Goal: Information Seeking & Learning: Find specific fact

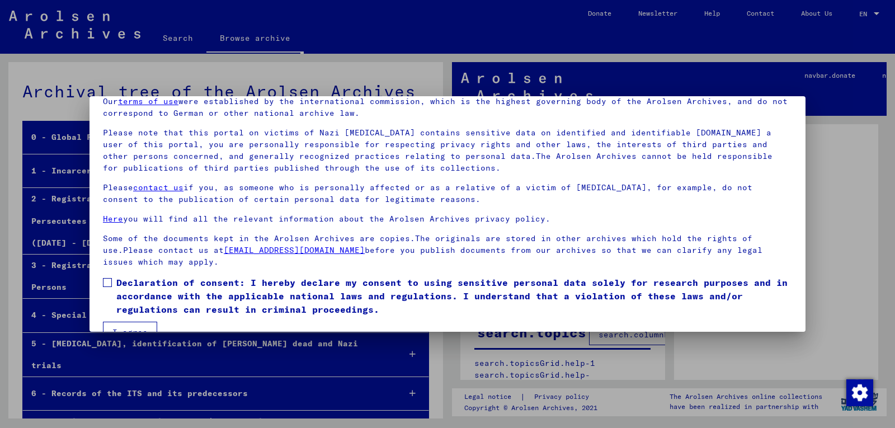
scroll to position [75, 0]
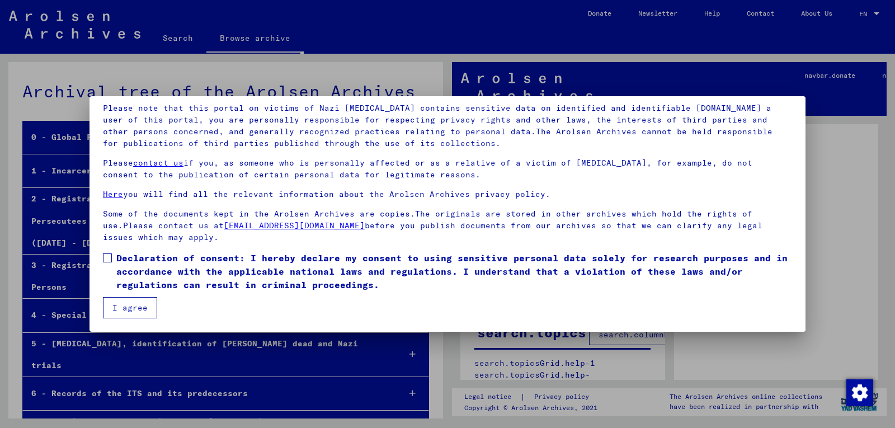
click at [111, 259] on span at bounding box center [107, 257] width 9 height 9
click at [127, 309] on button "I agree" at bounding box center [130, 307] width 54 height 21
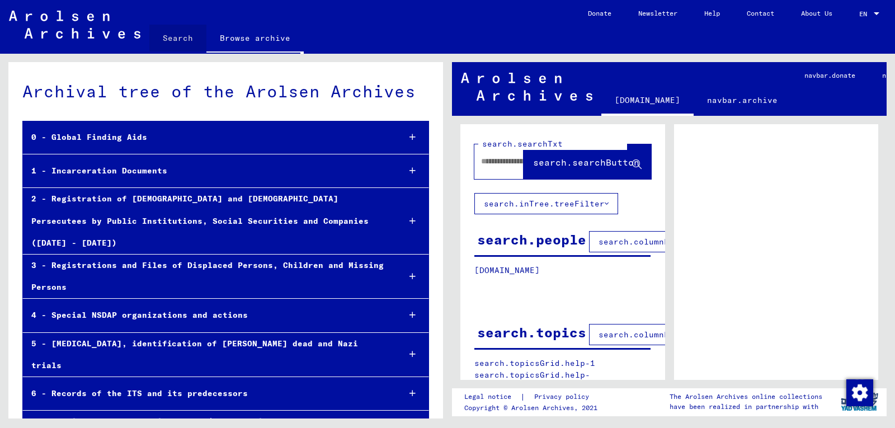
click at [185, 35] on link "Search" at bounding box center [177, 38] width 57 height 27
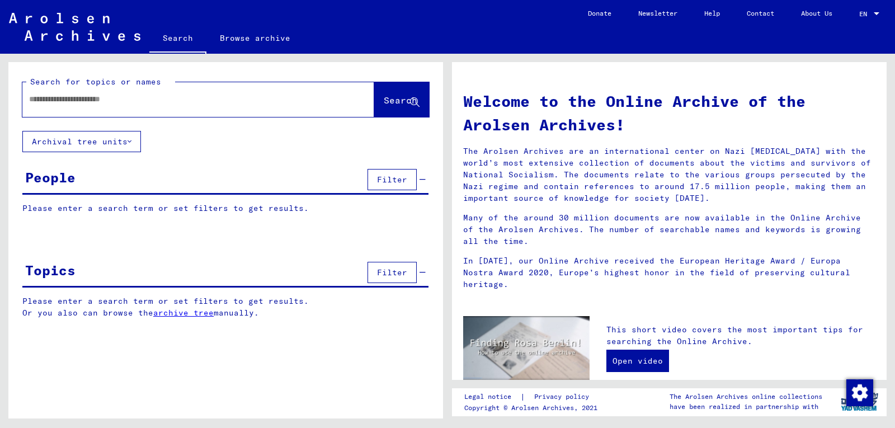
click at [191, 102] on input "text" at bounding box center [184, 99] width 311 height 12
type input "*"
type input "*******"
click at [402, 99] on span "Search" at bounding box center [401, 99] width 34 height 11
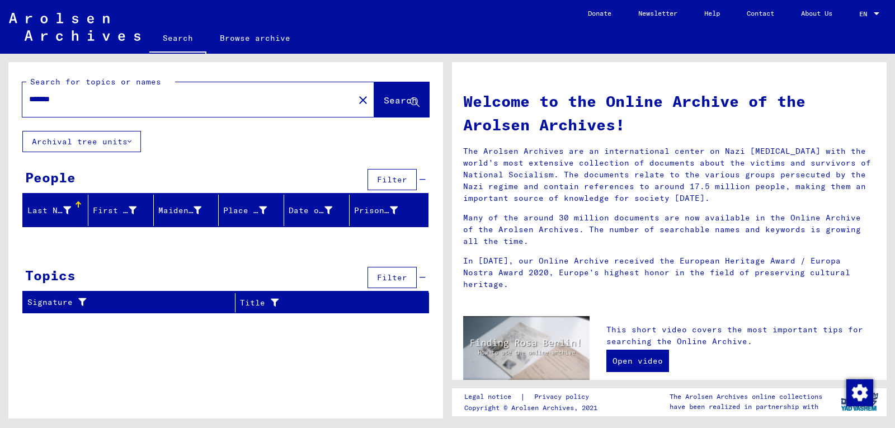
click at [135, 139] on button "Archival tree units" at bounding box center [81, 141] width 119 height 21
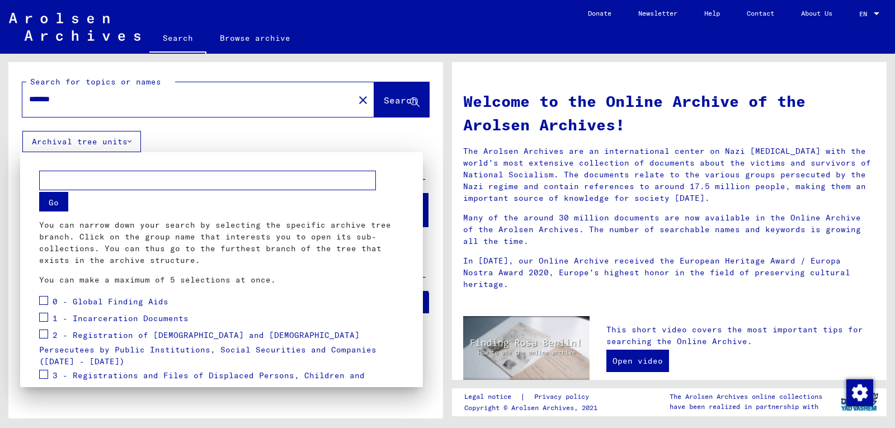
click at [193, 155] on mat-dialog-container "Go You can narrow down your search by selecting the specific archive tree branc…" at bounding box center [221, 269] width 403 height 235
click at [46, 301] on span at bounding box center [43, 300] width 9 height 9
click at [44, 321] on span at bounding box center [43, 317] width 9 height 9
click at [47, 335] on span at bounding box center [43, 333] width 9 height 9
click at [45, 370] on span at bounding box center [43, 374] width 9 height 9
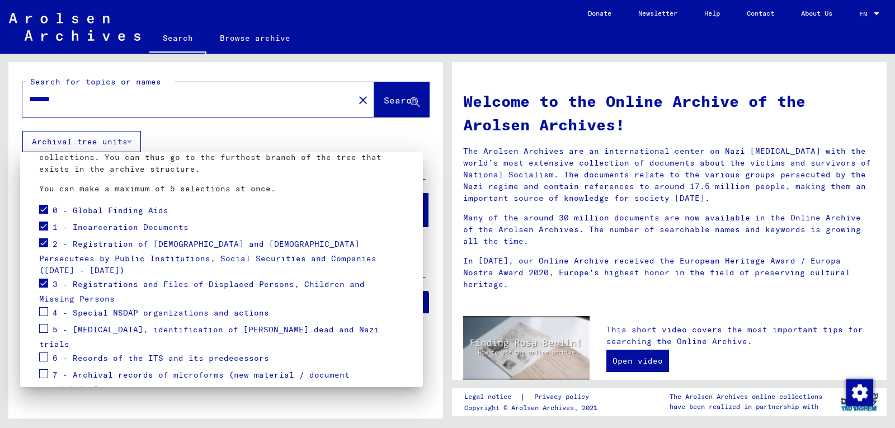
scroll to position [130, 0]
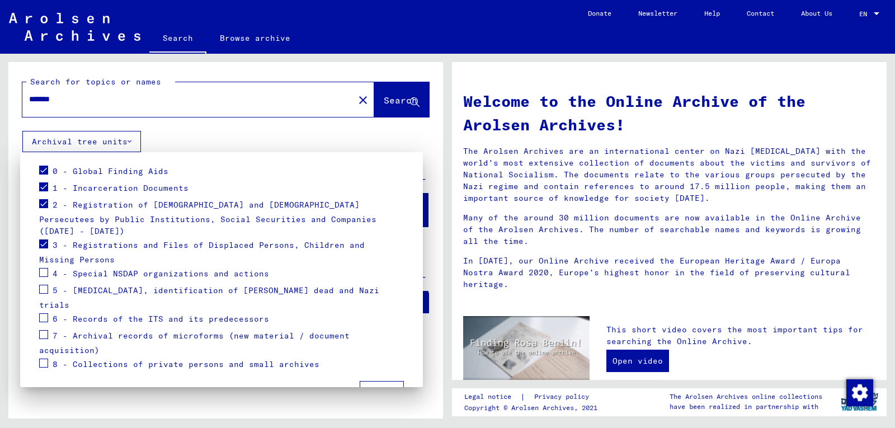
click at [42, 268] on span at bounding box center [43, 272] width 9 height 9
click at [43, 285] on span at bounding box center [43, 289] width 9 height 9
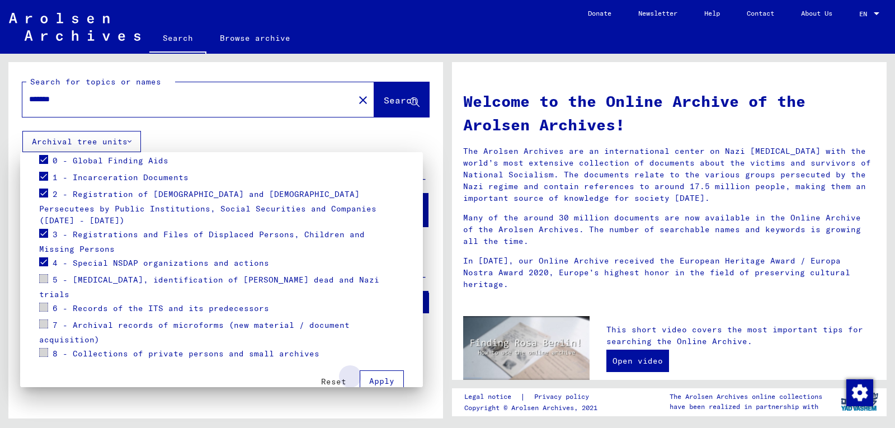
click at [376, 376] on span "Apply" at bounding box center [381, 381] width 25 height 10
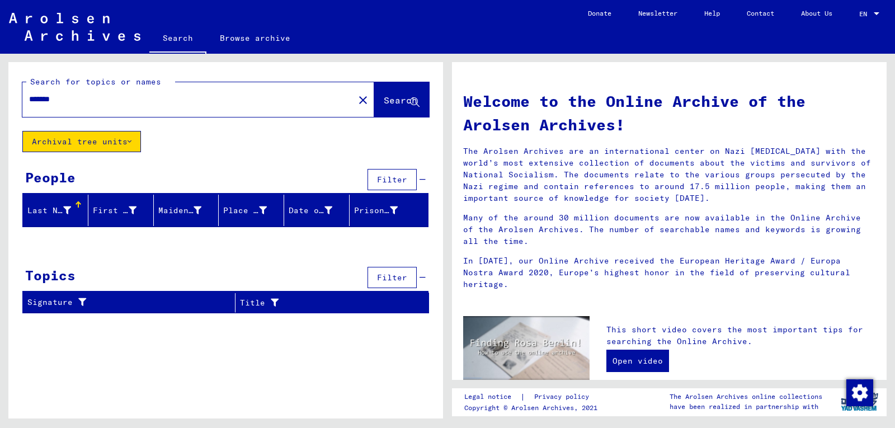
click at [78, 204] on div at bounding box center [78, 205] width 1 height 6
click at [63, 210] on icon at bounding box center [67, 210] width 8 height 8
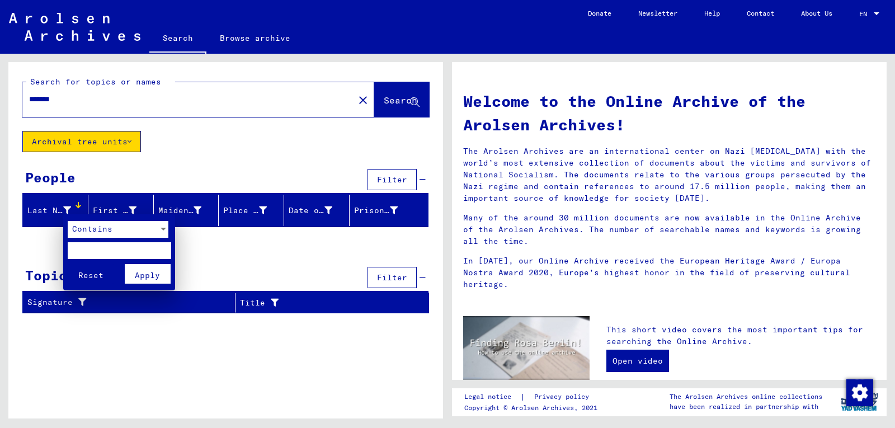
click at [63, 210] on div at bounding box center [447, 214] width 895 height 428
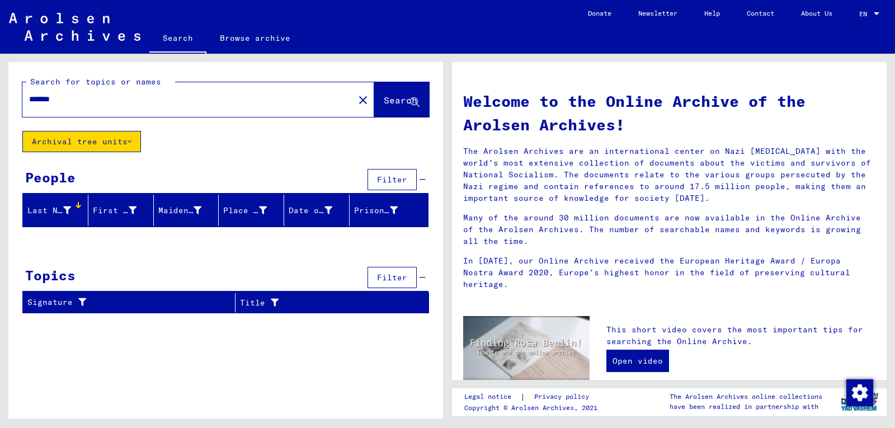
click at [141, 139] on button "Archival tree units" at bounding box center [81, 141] width 119 height 21
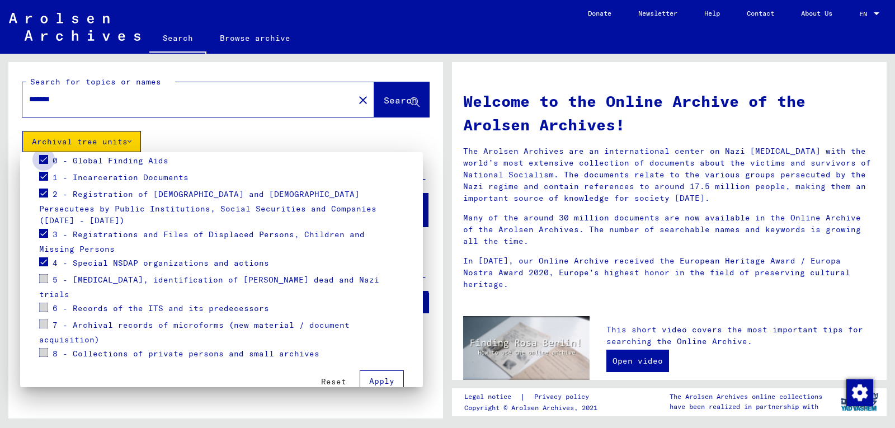
click at [46, 159] on span at bounding box center [43, 159] width 9 height 9
click at [46, 173] on span at bounding box center [43, 176] width 9 height 9
click at [46, 193] on span at bounding box center [43, 192] width 9 height 9
click at [44, 229] on span at bounding box center [43, 233] width 9 height 9
click at [45, 257] on span at bounding box center [43, 261] width 9 height 9
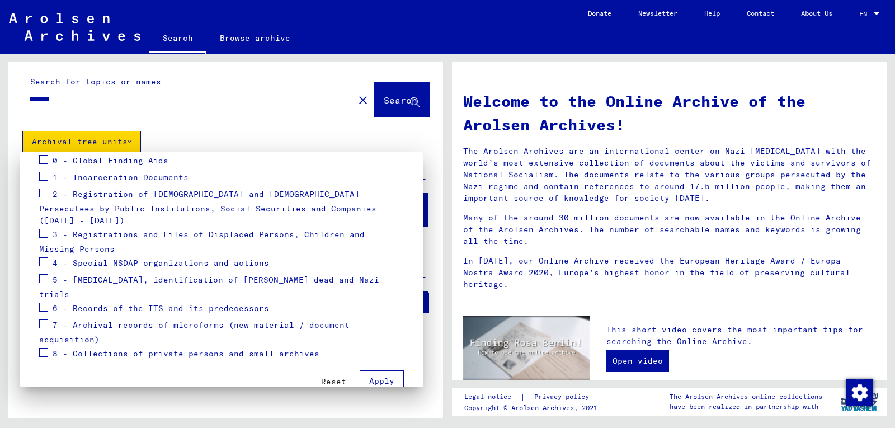
click at [44, 274] on span at bounding box center [43, 278] width 9 height 9
click at [45, 302] on span at bounding box center [43, 306] width 9 height 9
click at [46, 319] on span at bounding box center [43, 323] width 9 height 9
click at [43, 348] on span at bounding box center [43, 352] width 9 height 9
click at [376, 376] on span "Apply" at bounding box center [381, 381] width 25 height 10
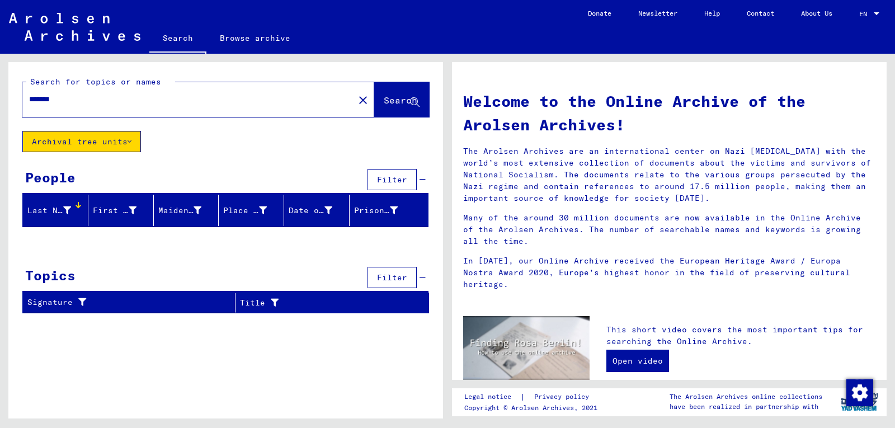
click at [136, 141] on button "Archival tree units" at bounding box center [81, 141] width 119 height 21
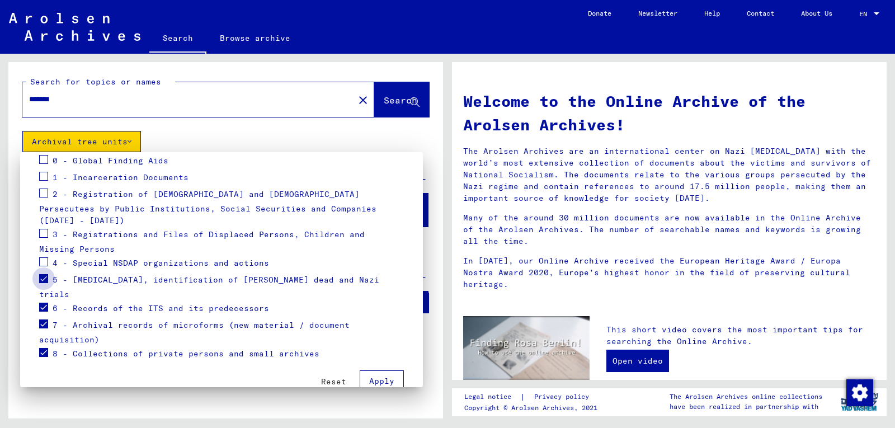
click at [44, 274] on span at bounding box center [43, 278] width 9 height 9
click at [42, 302] on span at bounding box center [43, 306] width 9 height 9
click at [40, 317] on mat-checkbox at bounding box center [43, 325] width 9 height 17
click at [49, 294] on mat-tree "0 - Global Finding Aids 1 - Incarceration Documents 2 - Registration of [DEMOGR…" at bounding box center [221, 258] width 365 height 210
click at [43, 319] on span at bounding box center [43, 323] width 9 height 9
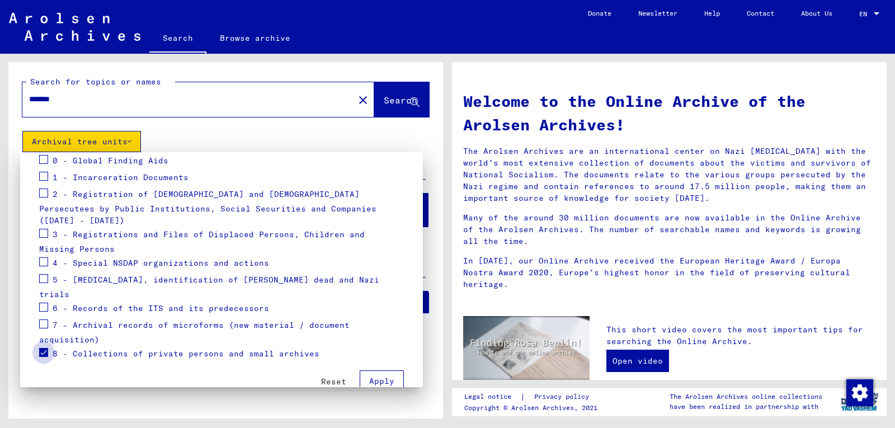
click at [42, 348] on span at bounding box center [43, 352] width 9 height 9
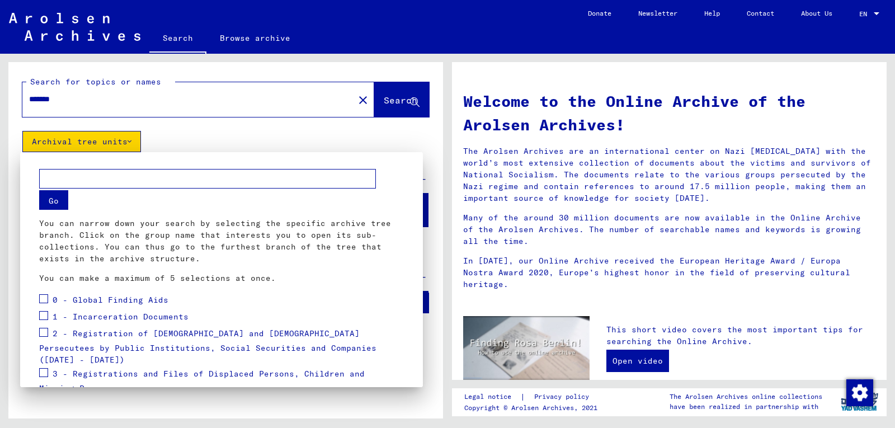
scroll to position [0, 0]
click at [135, 143] on div at bounding box center [447, 214] width 895 height 428
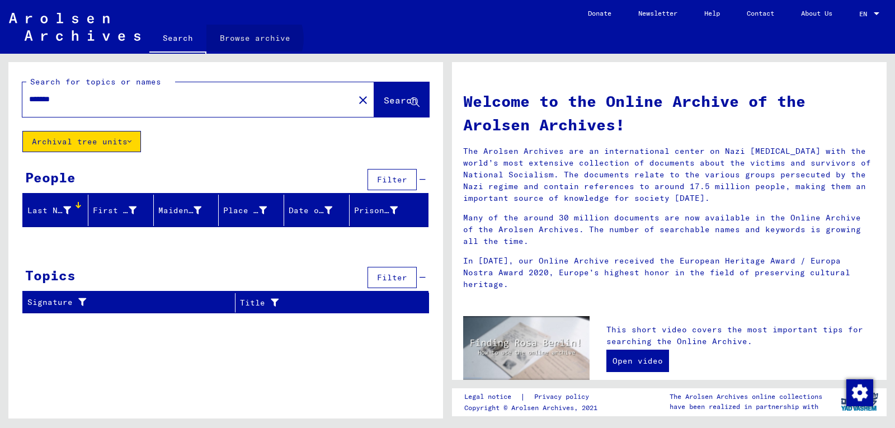
click at [253, 39] on link "Browse archive" at bounding box center [254, 38] width 97 height 27
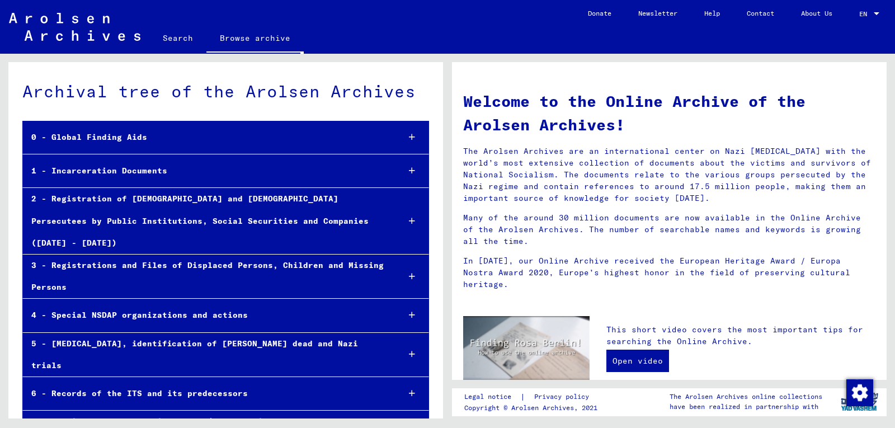
scroll to position [32, 0]
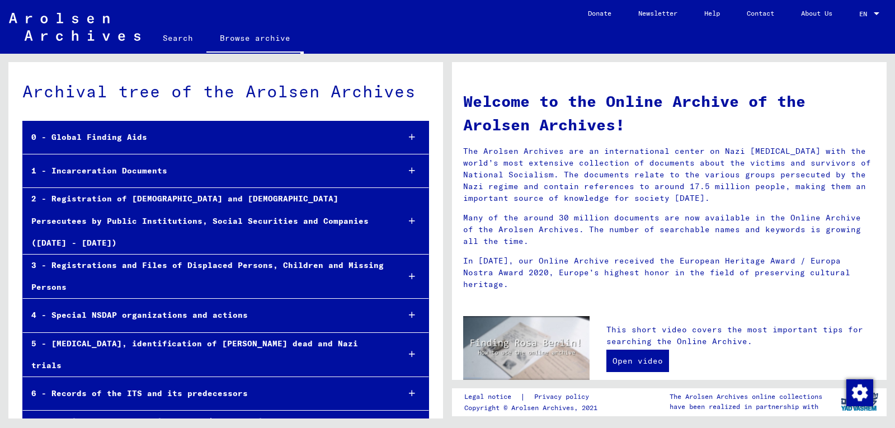
click at [180, 40] on link "Search" at bounding box center [177, 38] width 57 height 27
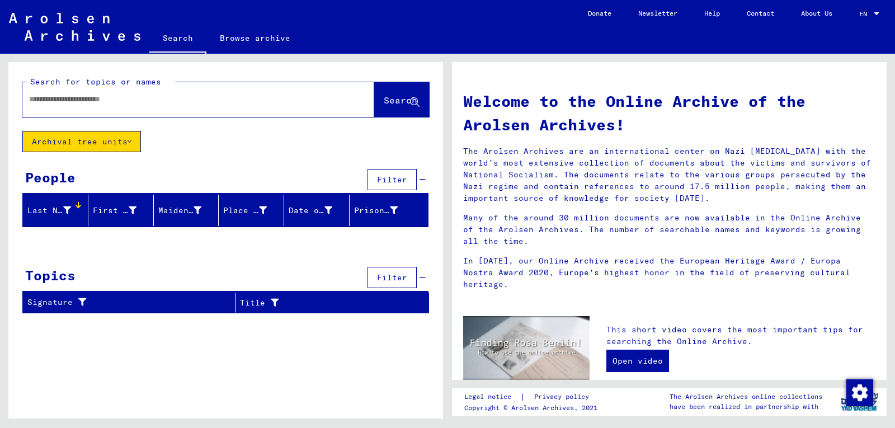
click at [177, 103] on input "text" at bounding box center [184, 99] width 311 height 12
type input "*****"
click at [384, 100] on span "Search" at bounding box center [401, 99] width 34 height 11
